Goal: Communication & Community: Answer question/provide support

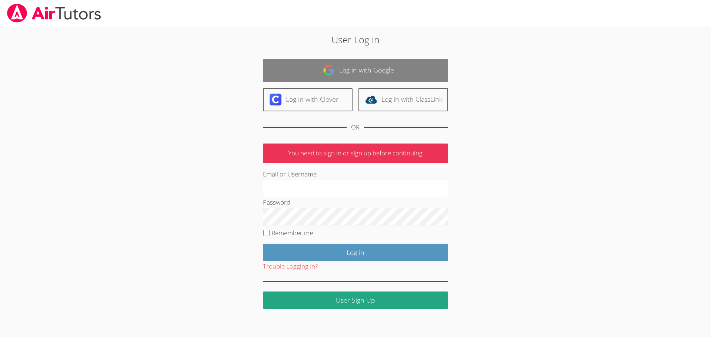
click at [375, 67] on link "Log in with Google" at bounding box center [355, 70] width 185 height 23
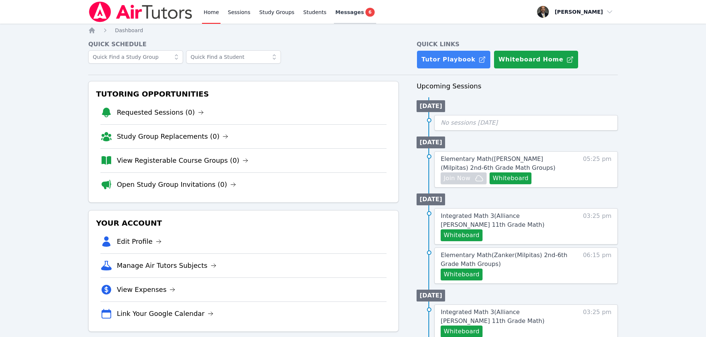
click at [335, 11] on span "Messages" at bounding box center [349, 12] width 29 height 7
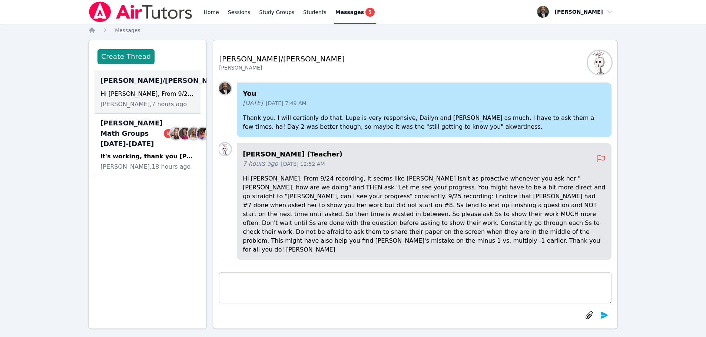
scroll to position [7, 0]
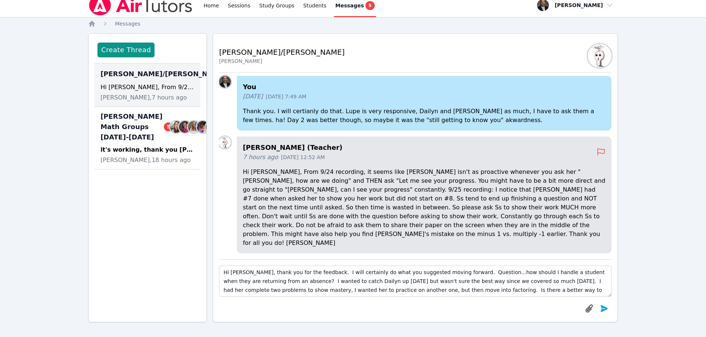
click at [245, 291] on textarea "Hi [PERSON_NAME], thank you for the feedback. I will certainly do what you sugg…" at bounding box center [415, 281] width 392 height 31
type textarea "Hi [PERSON_NAME], thank you for the feedback. I will certainly do what you sugg…"
click at [601, 309] on icon "submit" at bounding box center [603, 309] width 9 height 9
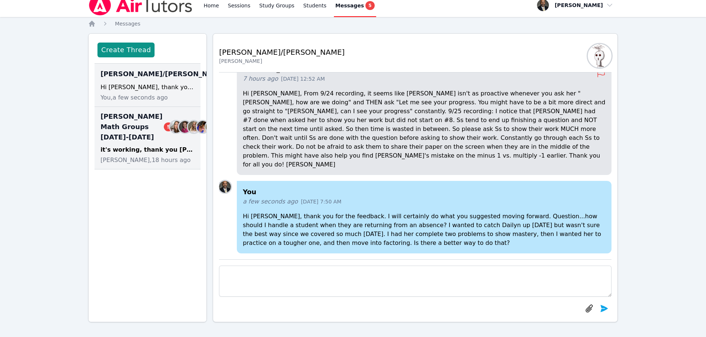
click at [133, 143] on span "[PERSON_NAME] Math Groups [DATE]-[DATE] 5" at bounding box center [136, 127] width 73 height 31
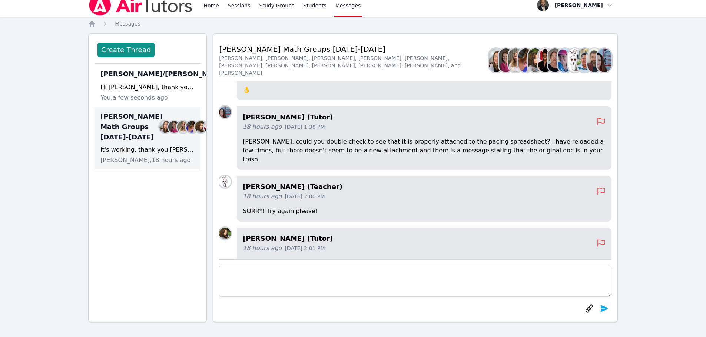
scroll to position [-37, 0]
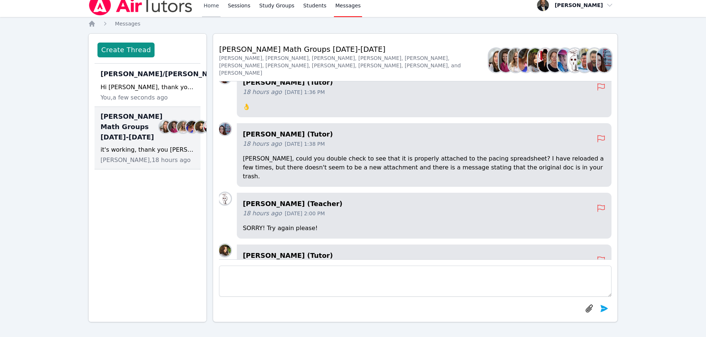
click at [208, 3] on link "Home" at bounding box center [211, 5] width 18 height 24
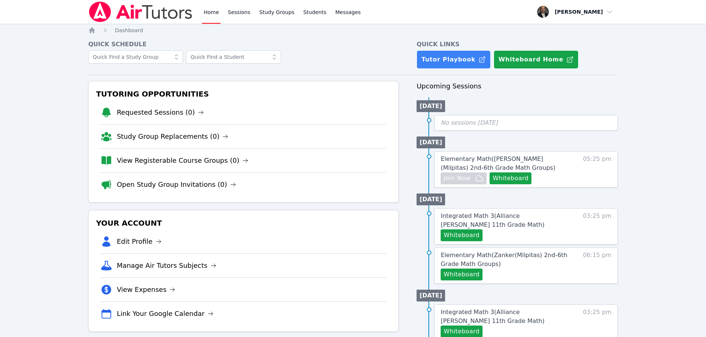
click at [204, 13] on link "Home" at bounding box center [211, 12] width 18 height 24
click at [91, 31] on icon "Breadcrumb" at bounding box center [92, 30] width 6 height 6
